Goal: Check status

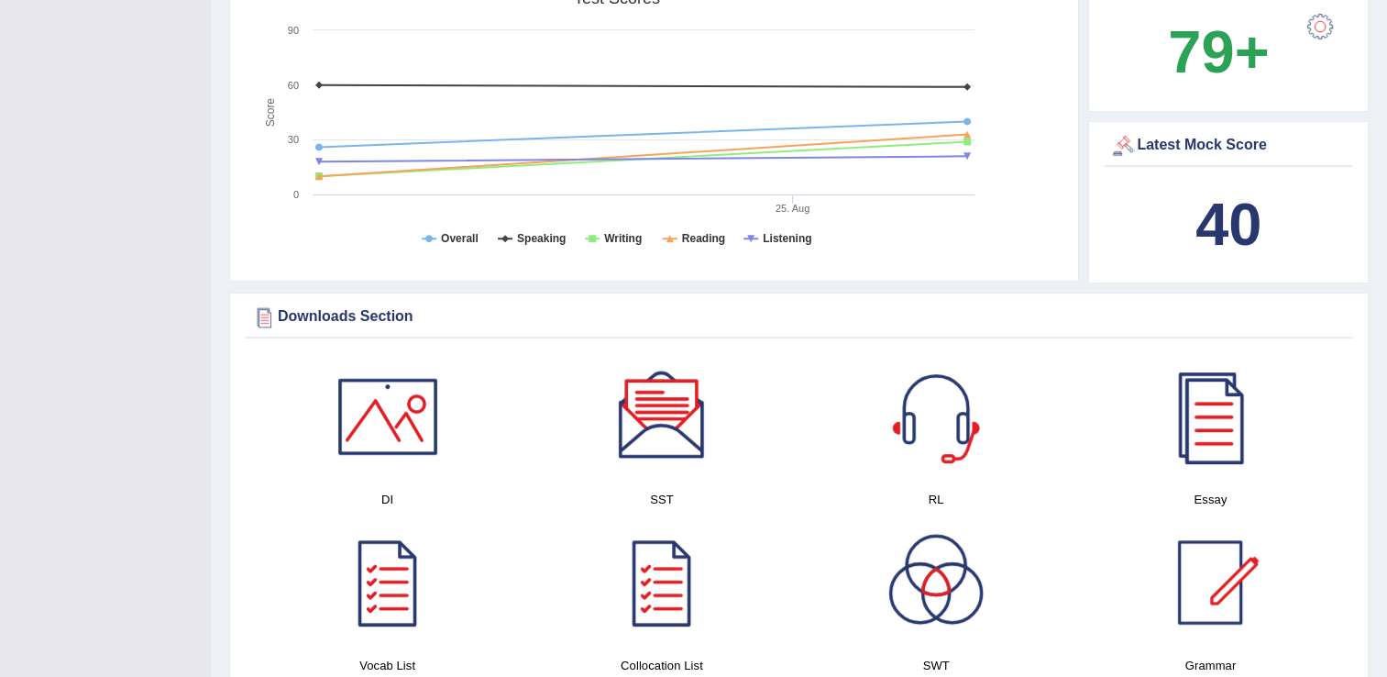
click at [1223, 222] on b "40" at bounding box center [1229, 224] width 66 height 67
click at [1225, 145] on div "Latest Mock Score" at bounding box center [1228, 146] width 238 height 28
drag, startPoint x: 1224, startPoint y: 230, endPoint x: 1197, endPoint y: 210, distance: 33.4
click at [1207, 222] on b "40" at bounding box center [1229, 224] width 66 height 67
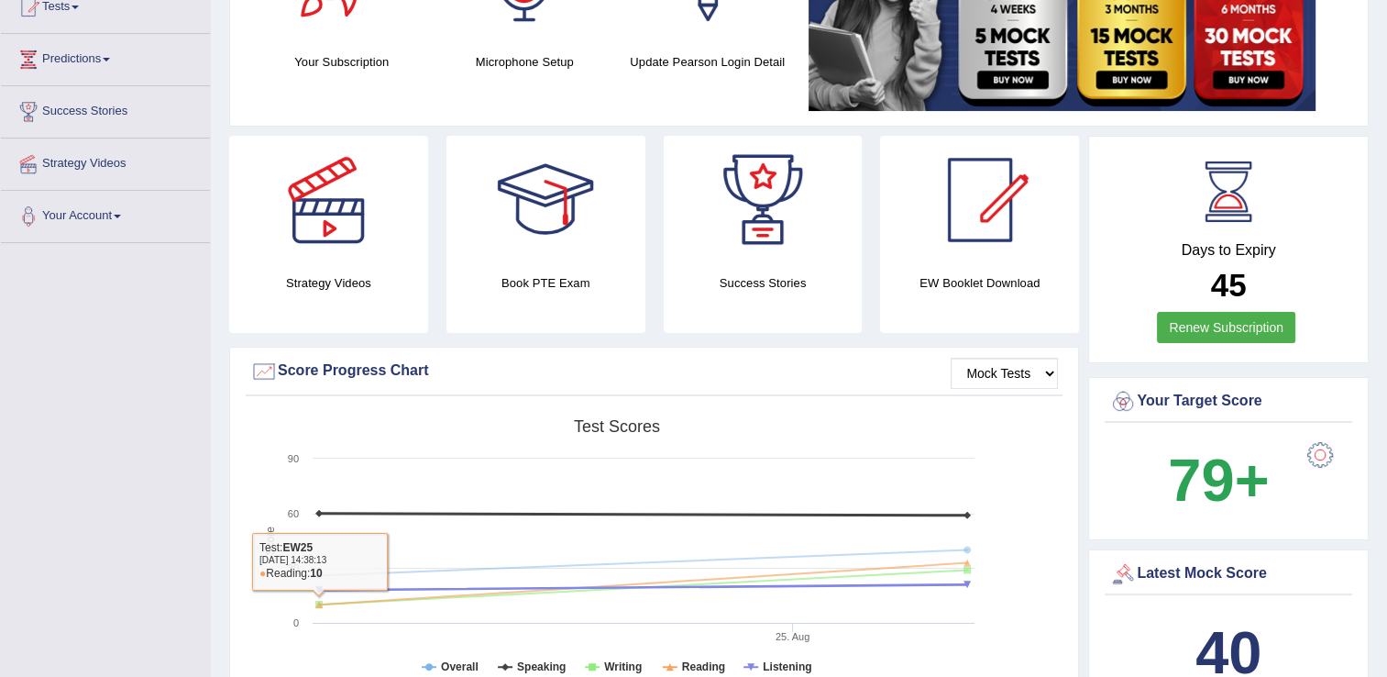
scroll to position [183, 0]
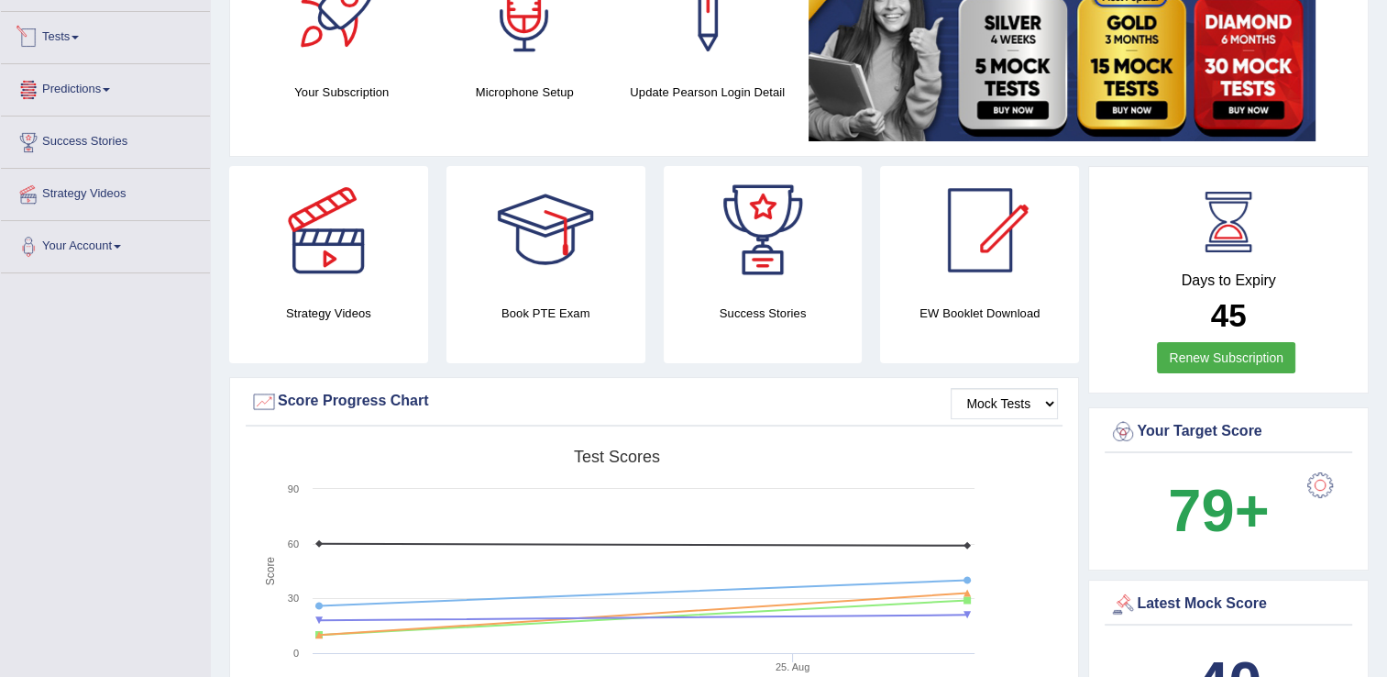
click at [74, 32] on link "Tests" at bounding box center [105, 35] width 209 height 46
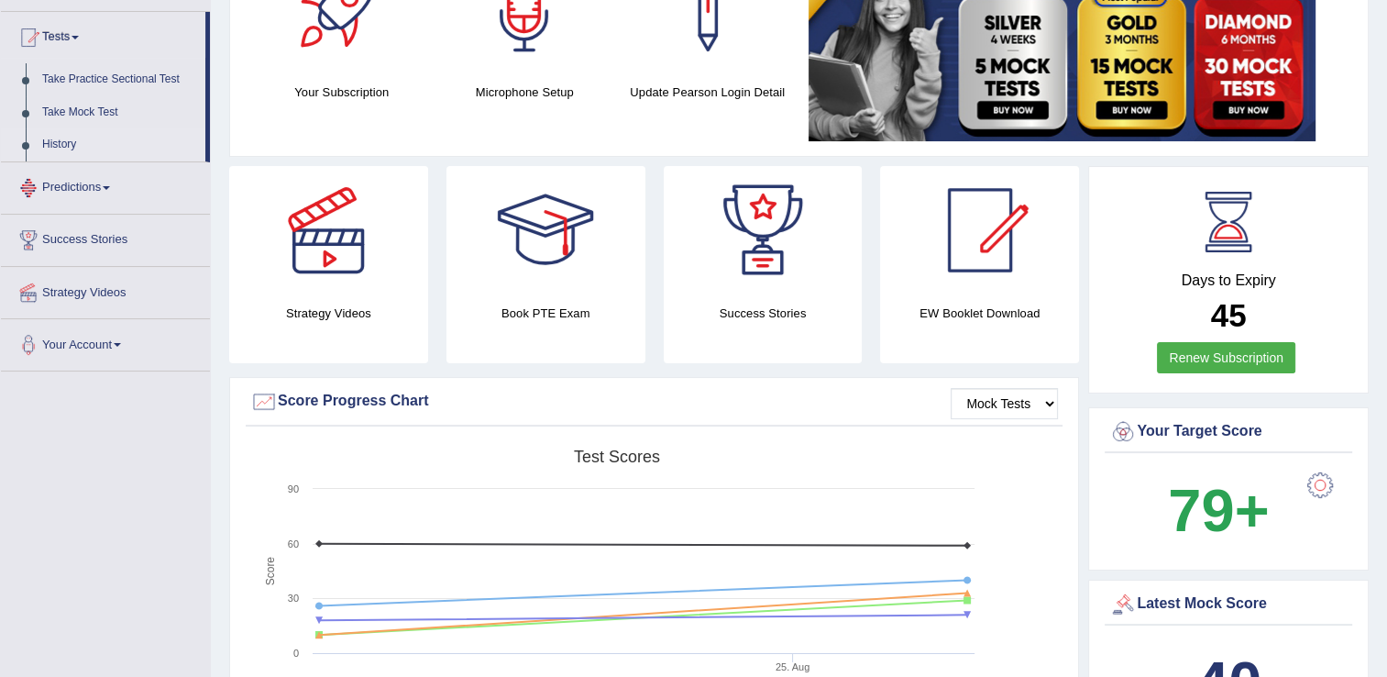
click at [61, 148] on link "History" at bounding box center [119, 144] width 171 height 33
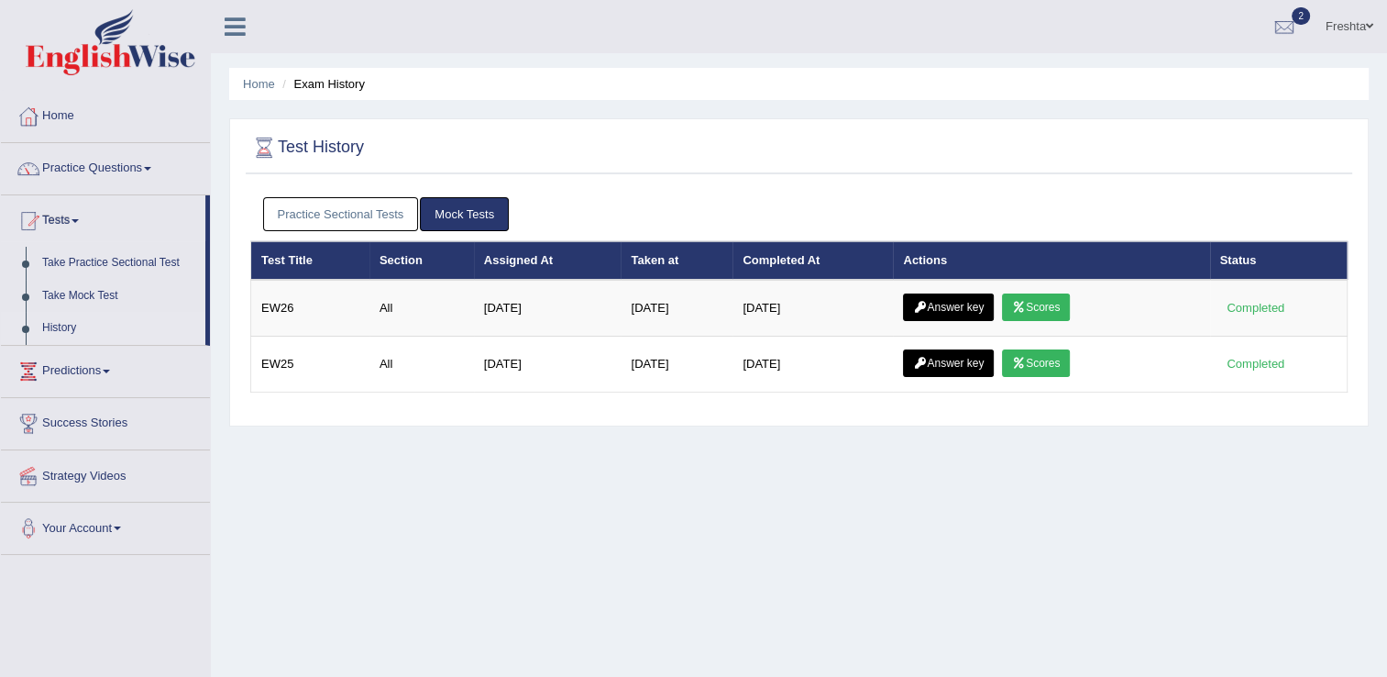
click at [1040, 314] on link "Scores" at bounding box center [1036, 307] width 68 height 28
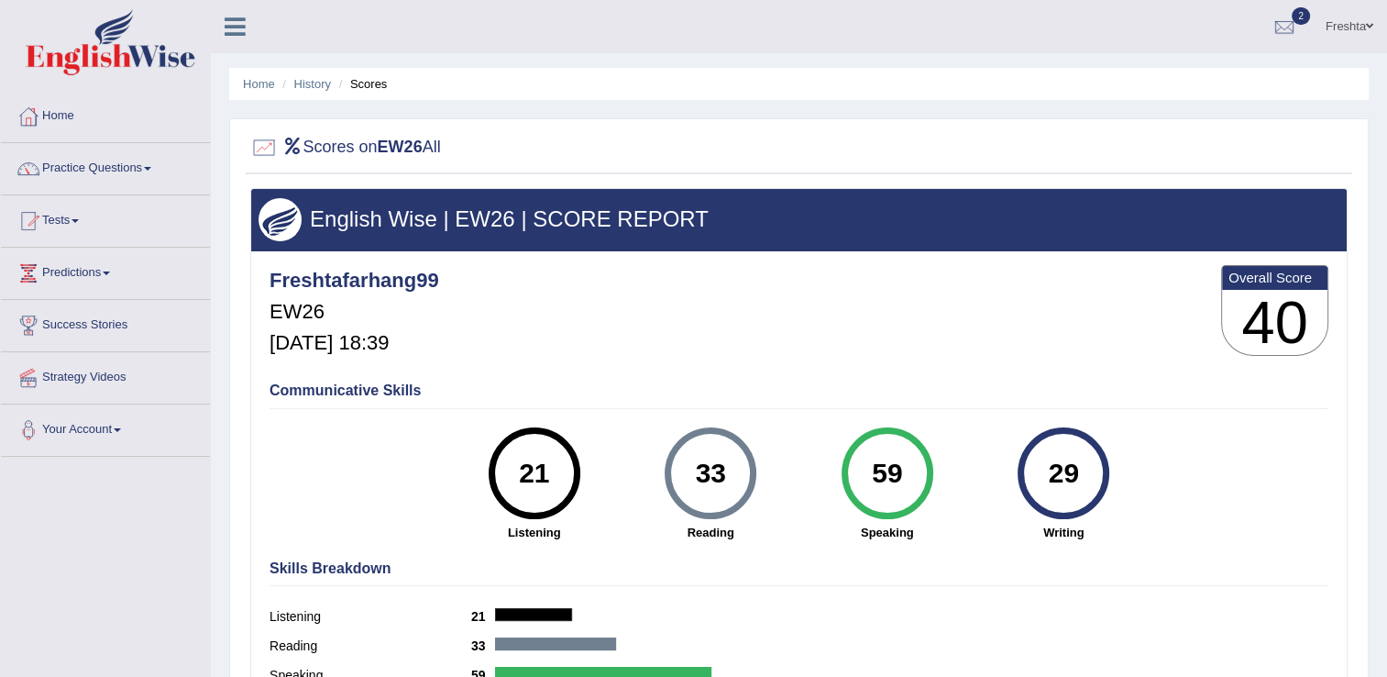
click at [885, 483] on div "59" at bounding box center [887, 473] width 67 height 77
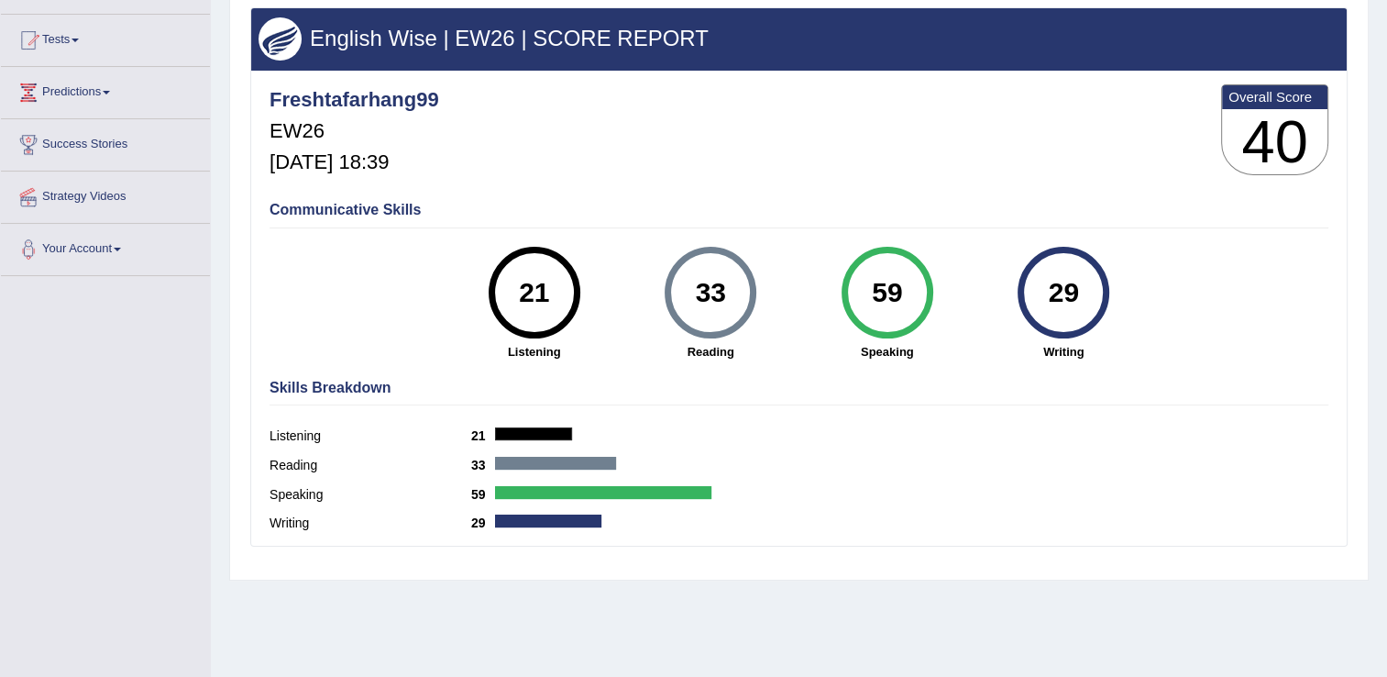
scroll to position [183, 0]
